Goal: Entertainment & Leisure: Consume media (video, audio)

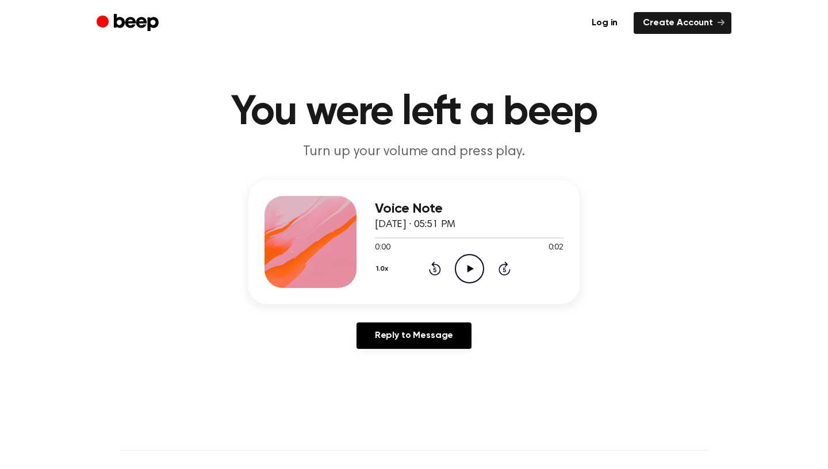
click at [467, 269] on icon at bounding box center [470, 268] width 6 height 7
click at [467, 272] on icon "Play Audio" at bounding box center [469, 268] width 29 height 29
click at [463, 267] on icon "Play Audio" at bounding box center [469, 268] width 29 height 29
click at [468, 263] on icon "Play Audio" at bounding box center [469, 268] width 29 height 29
click at [466, 267] on icon "Play Audio" at bounding box center [469, 268] width 29 height 29
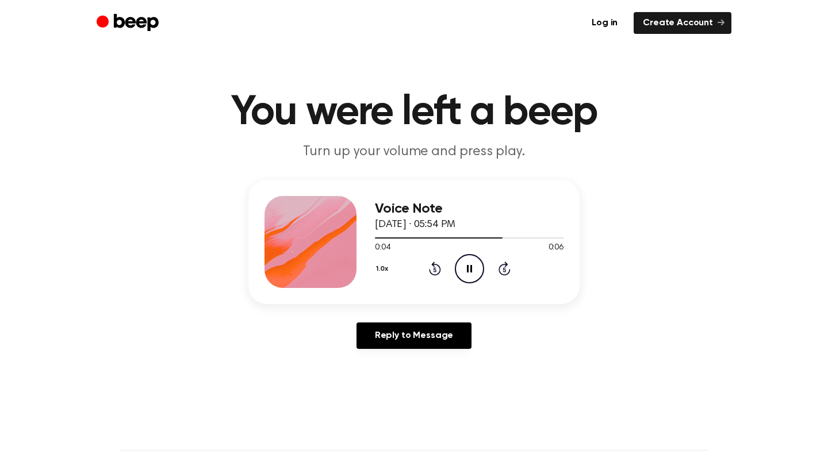
click at [466, 267] on icon "Pause Audio" at bounding box center [469, 268] width 29 height 29
click at [466, 267] on icon "Play Audio" at bounding box center [469, 268] width 29 height 29
click at [466, 267] on icon "Pause Audio" at bounding box center [469, 268] width 29 height 29
drag, startPoint x: 376, startPoint y: 236, endPoint x: 422, endPoint y: 236, distance: 46.0
click at [422, 236] on div at bounding box center [469, 237] width 189 height 9
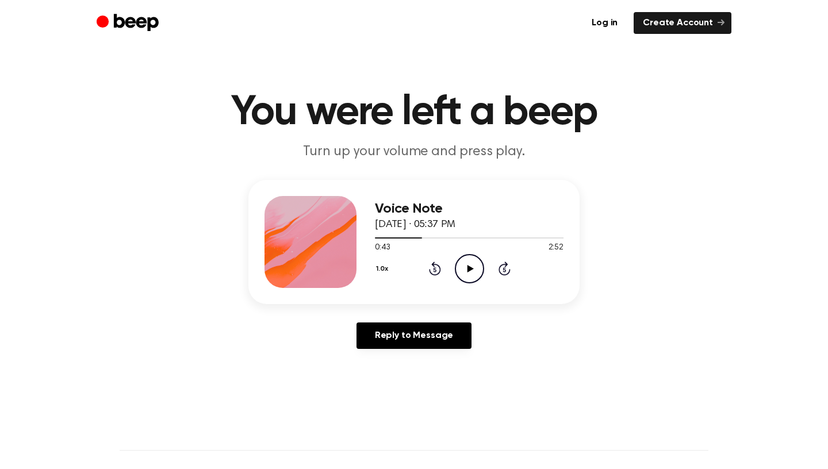
click at [470, 266] on icon "Play Audio" at bounding box center [469, 268] width 29 height 29
click at [452, 241] on div at bounding box center [469, 237] width 189 height 9
click at [470, 236] on div at bounding box center [469, 237] width 189 height 9
click at [471, 263] on icon "Pause Audio" at bounding box center [469, 268] width 29 height 29
